Goal: Task Accomplishment & Management: Use online tool/utility

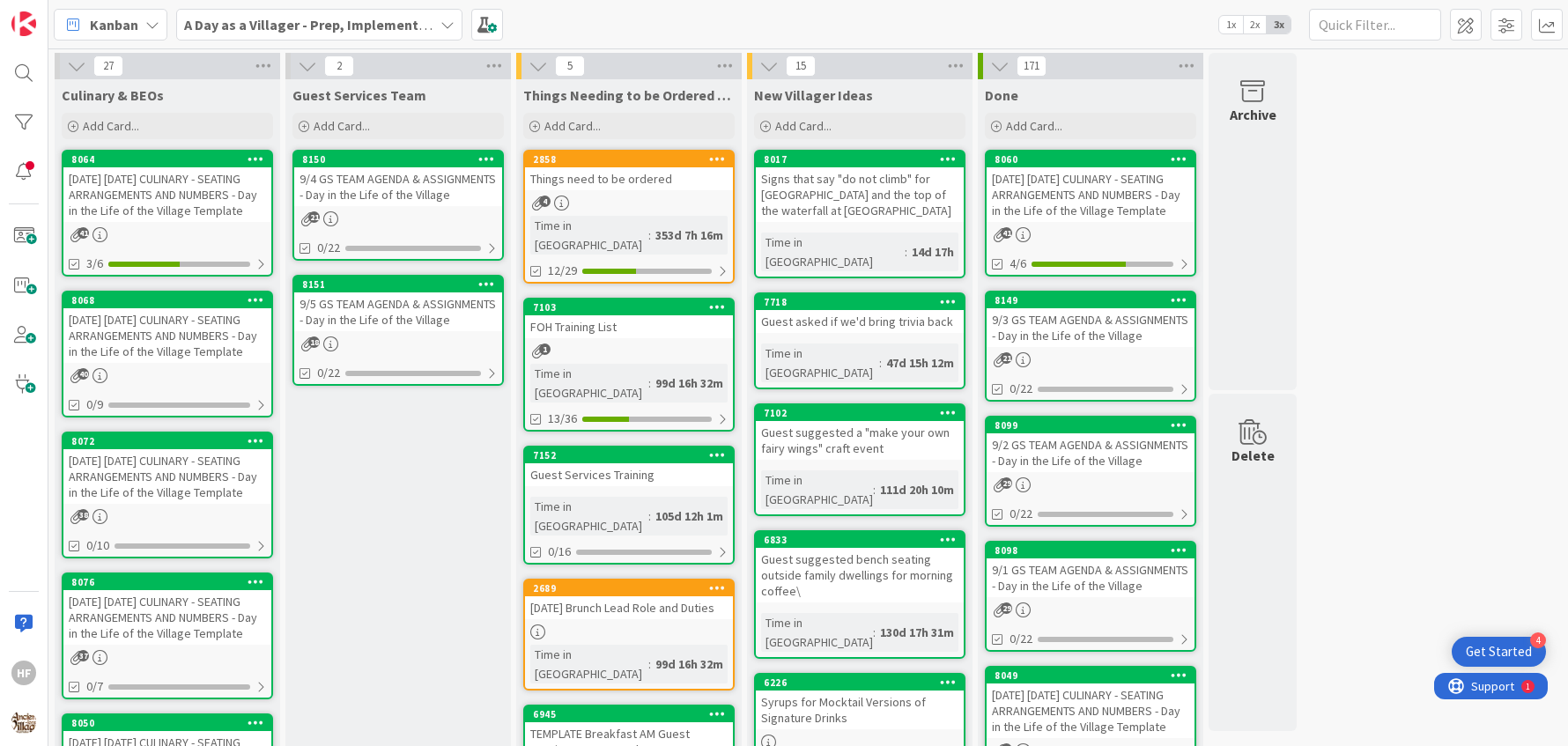
click at [190, 342] on div "[DATE] [DATE] CULINARY - SEATING ARRANGEMENTS AND NUMBERS - Day in the Life of …" at bounding box center [167, 335] width 208 height 54
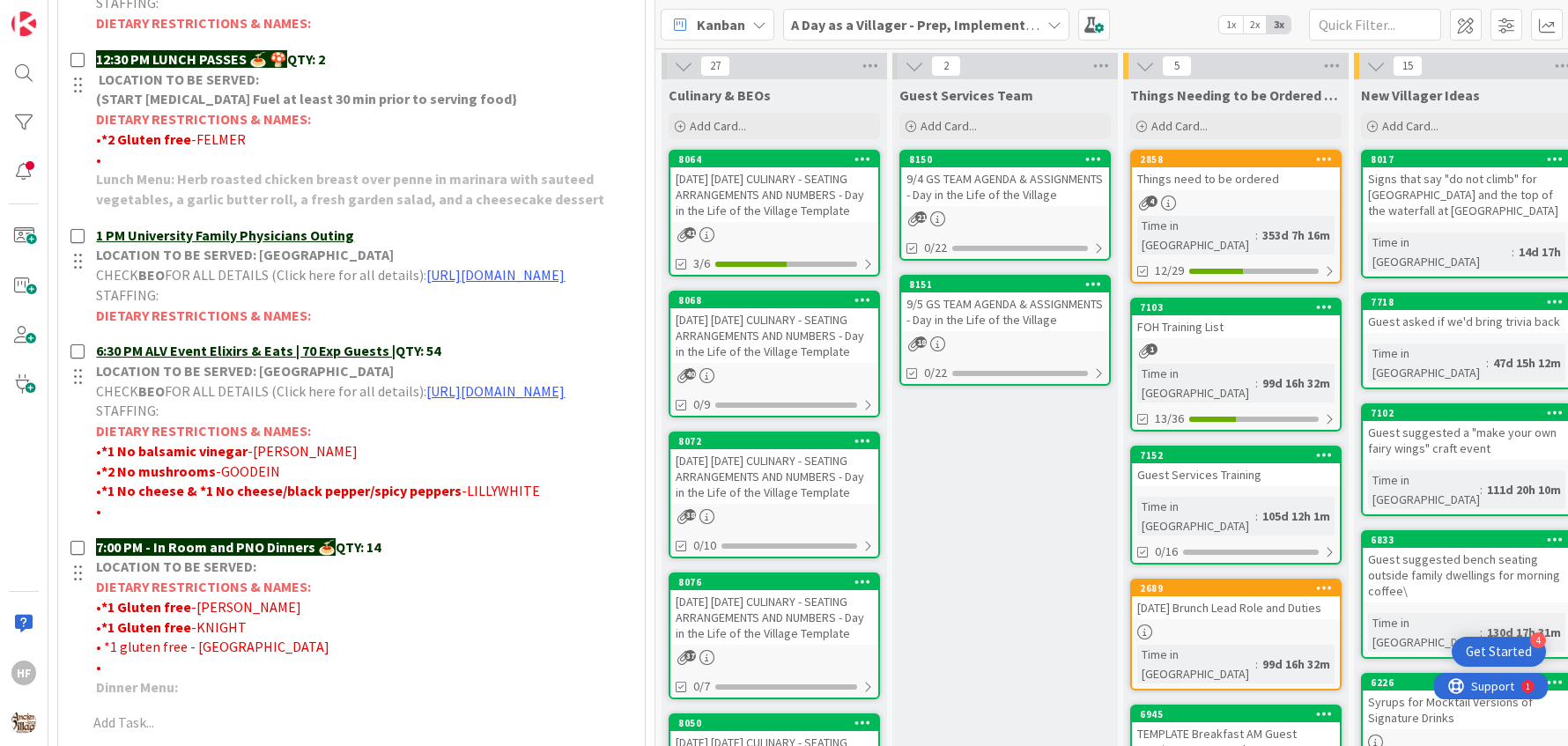
scroll to position [974, 0]
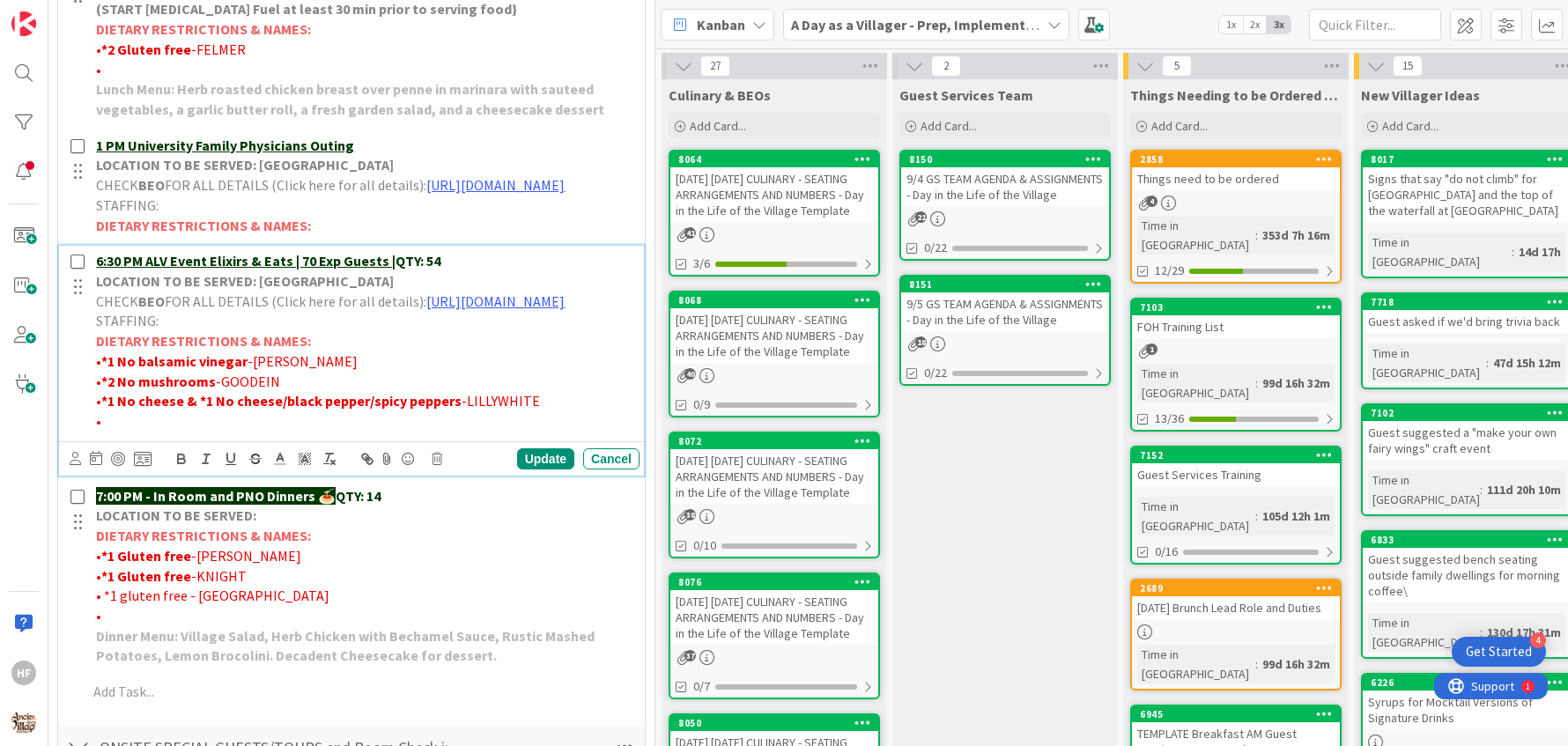
click at [182, 432] on p "•" at bounding box center [364, 421] width 537 height 20
click at [177, 430] on span "• 1 vegetarian Monroe" at bounding box center [162, 420] width 132 height 17
drag, startPoint x: 171, startPoint y: 499, endPoint x: 75, endPoint y: 499, distance: 96.0
click at [75, 436] on div "6:30 PM ALV Event Elixirs & Eats | 70 Exp Guests | QTY: 54 LOCATION TO BE SERVE…" at bounding box center [352, 340] width 574 height 191
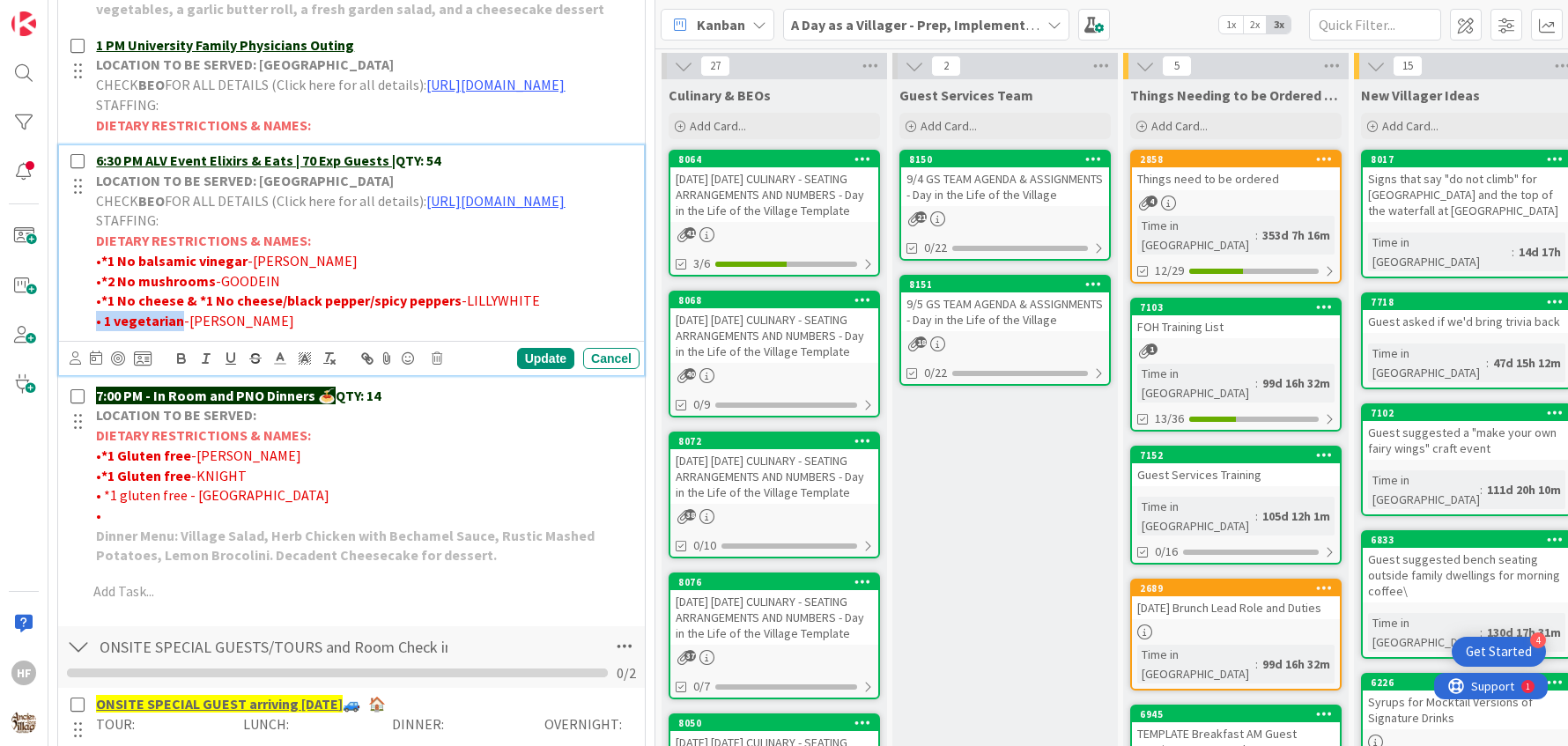
scroll to position [0, 0]
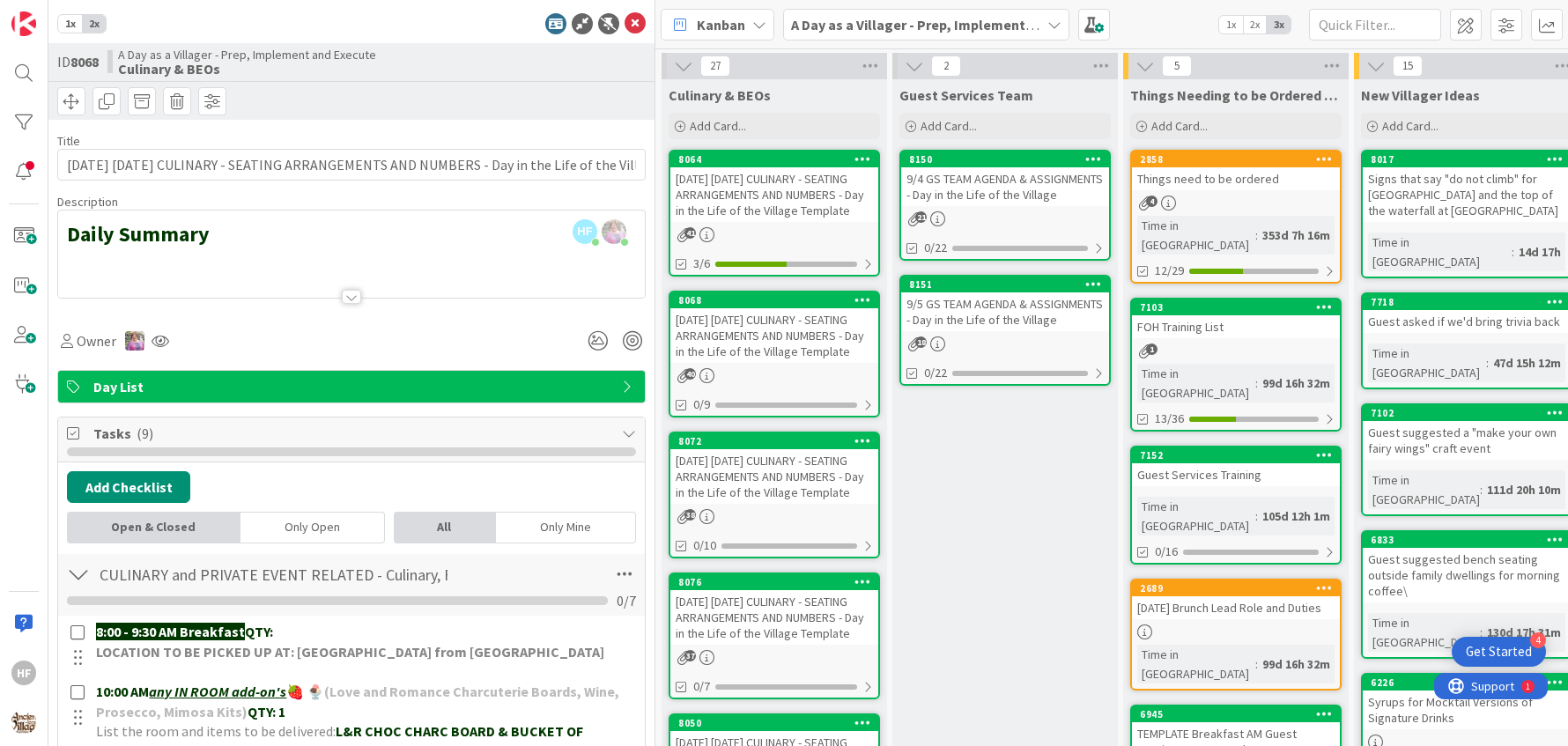
click at [441, 33] on div "1x 2x" at bounding box center [351, 23] width 588 height 21
click at [624, 21] on icon at bounding box center [634, 23] width 21 height 21
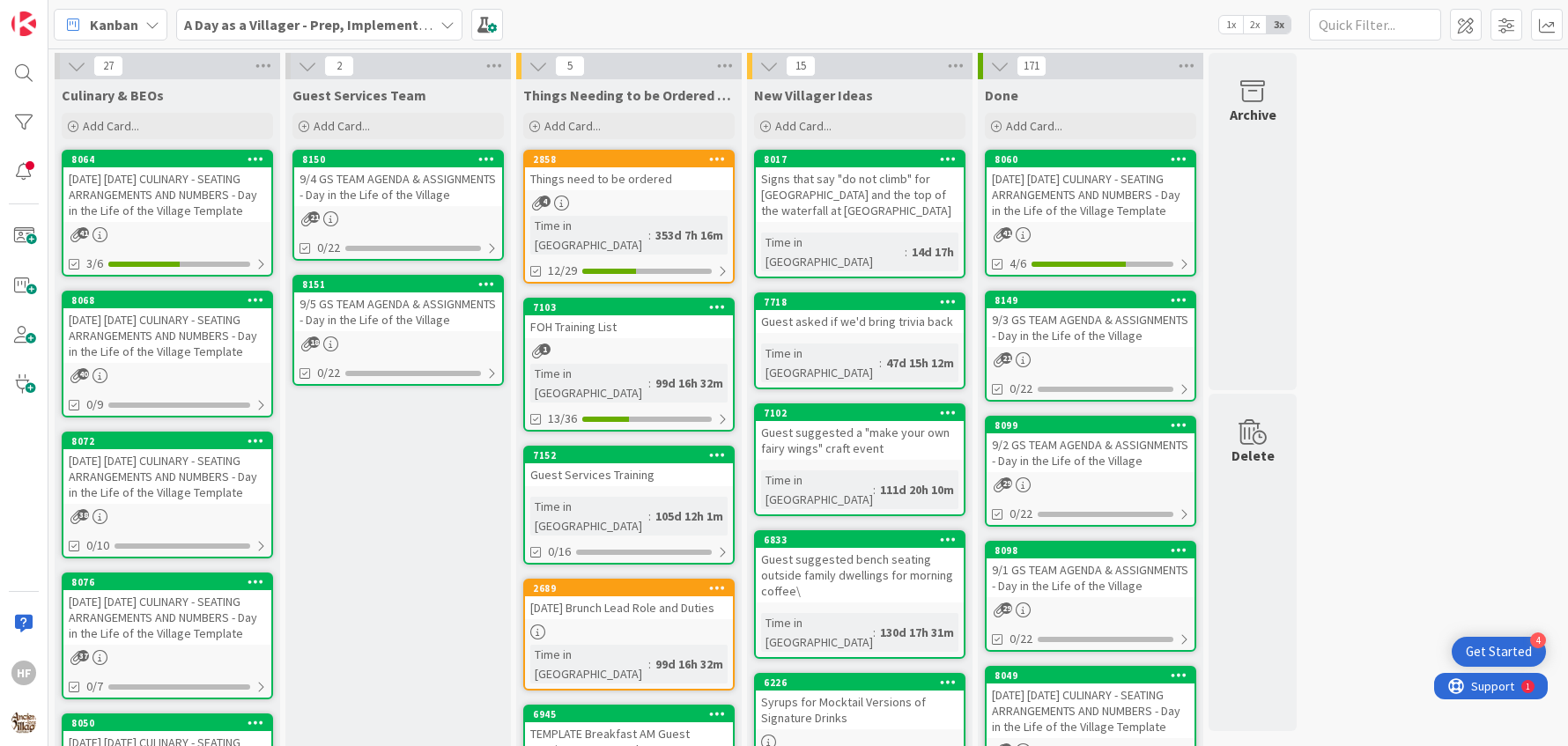
click at [174, 363] on div "[DATE] [DATE] CULINARY - SEATING ARRANGEMENTS AND NUMBERS - Day in the Life of …" at bounding box center [167, 335] width 208 height 54
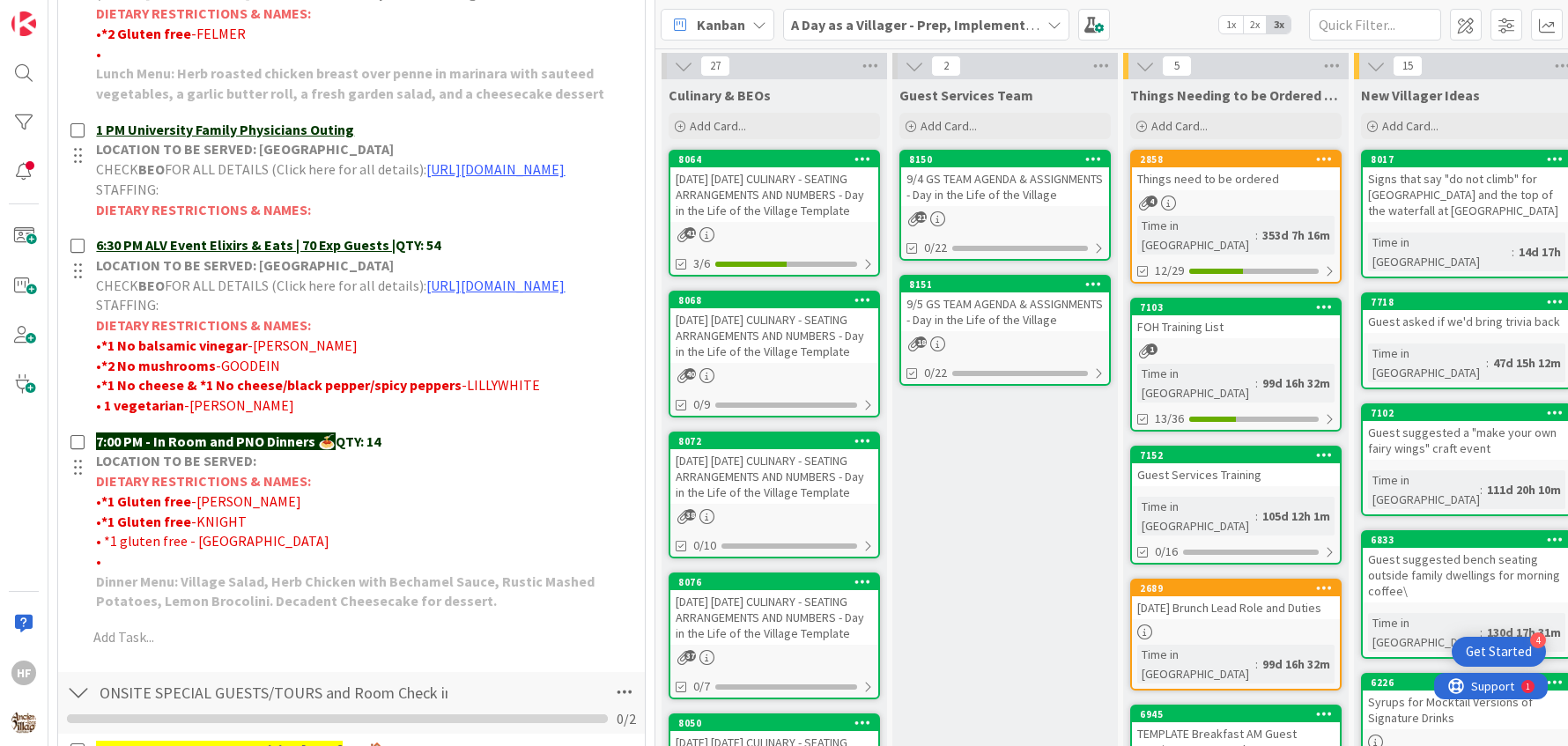
scroll to position [1247, 0]
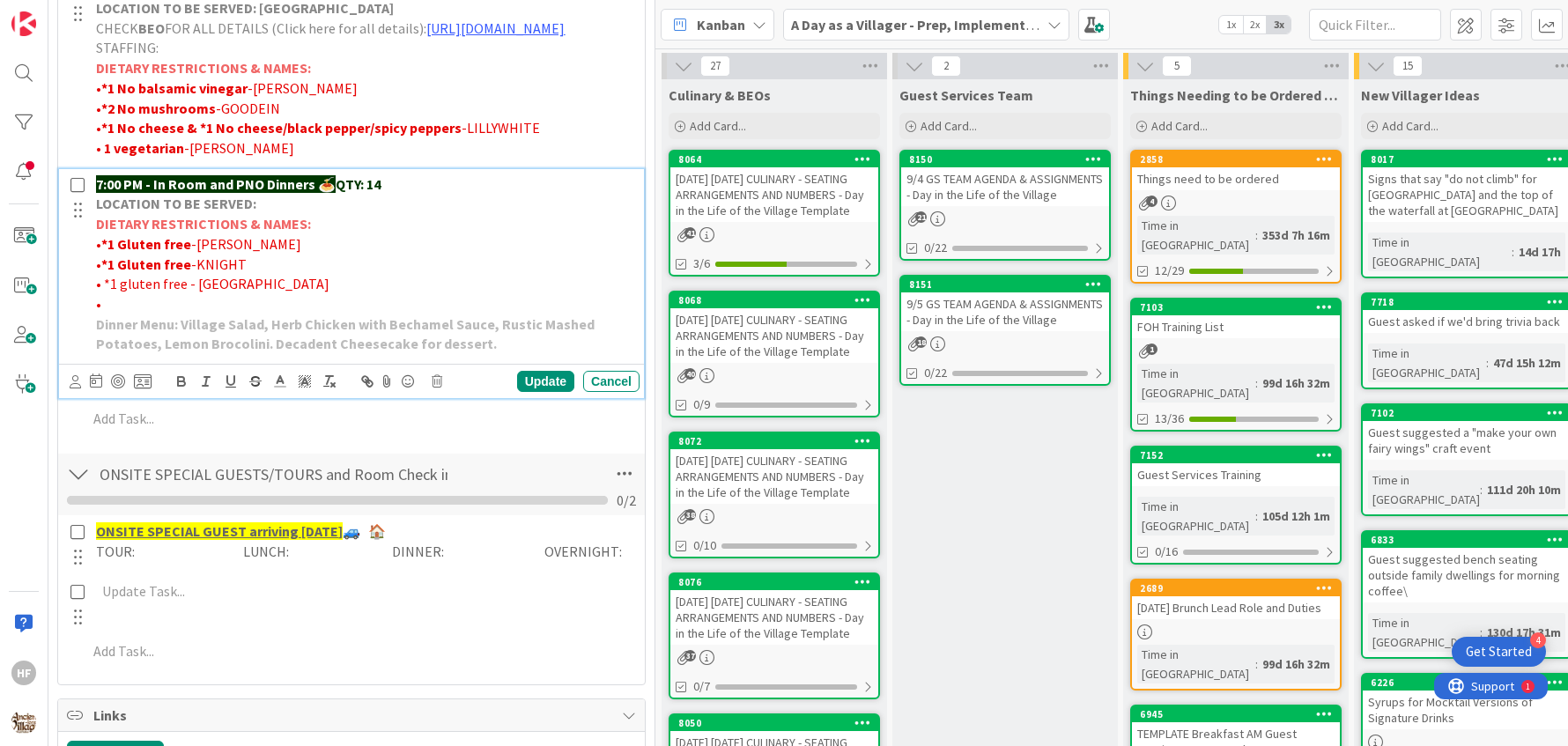
click at [125, 314] on p "•" at bounding box center [364, 304] width 537 height 20
click at [111, 312] on span "[PERSON_NAME]- 1 Highly allergic to cinnamon" at bounding box center [248, 303] width 294 height 17
click at [324, 312] on strong "[PERSON_NAME]- 1 Highly allergic to cinnamon" at bounding box center [253, 303] width 304 height 17
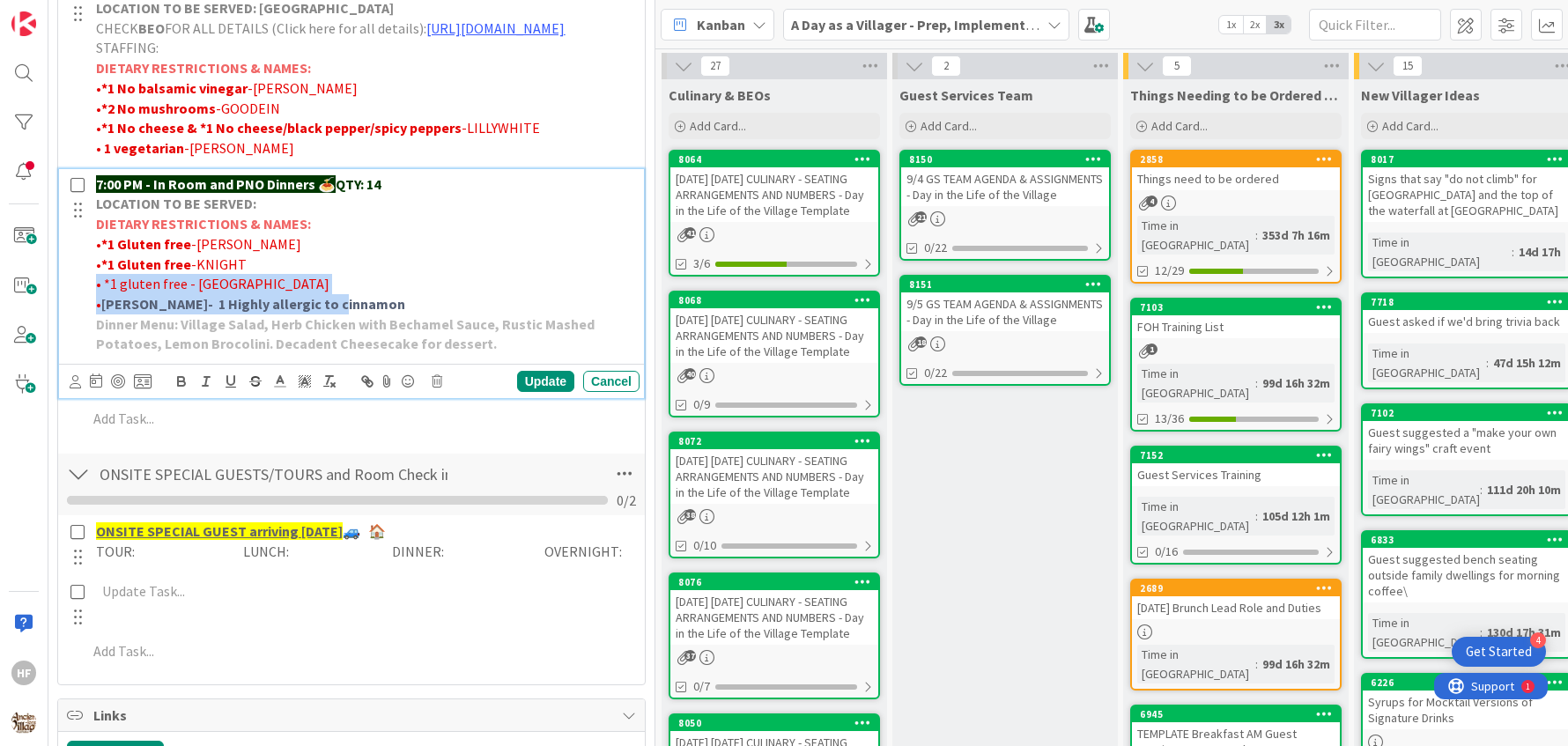
drag, startPoint x: 348, startPoint y: 381, endPoint x: 95, endPoint y: 357, distance: 254.1
click at [95, 357] on div "7:00 PM - In Room and PNO Dinners 🍝 QTY: 14 LOCATION TO BE SERVED: DIETARY REST…" at bounding box center [363, 264] width 550 height 191
click at [172, 392] on button "button" at bounding box center [181, 380] width 24 height 21
click at [288, 393] on span at bounding box center [279, 381] width 24 height 23
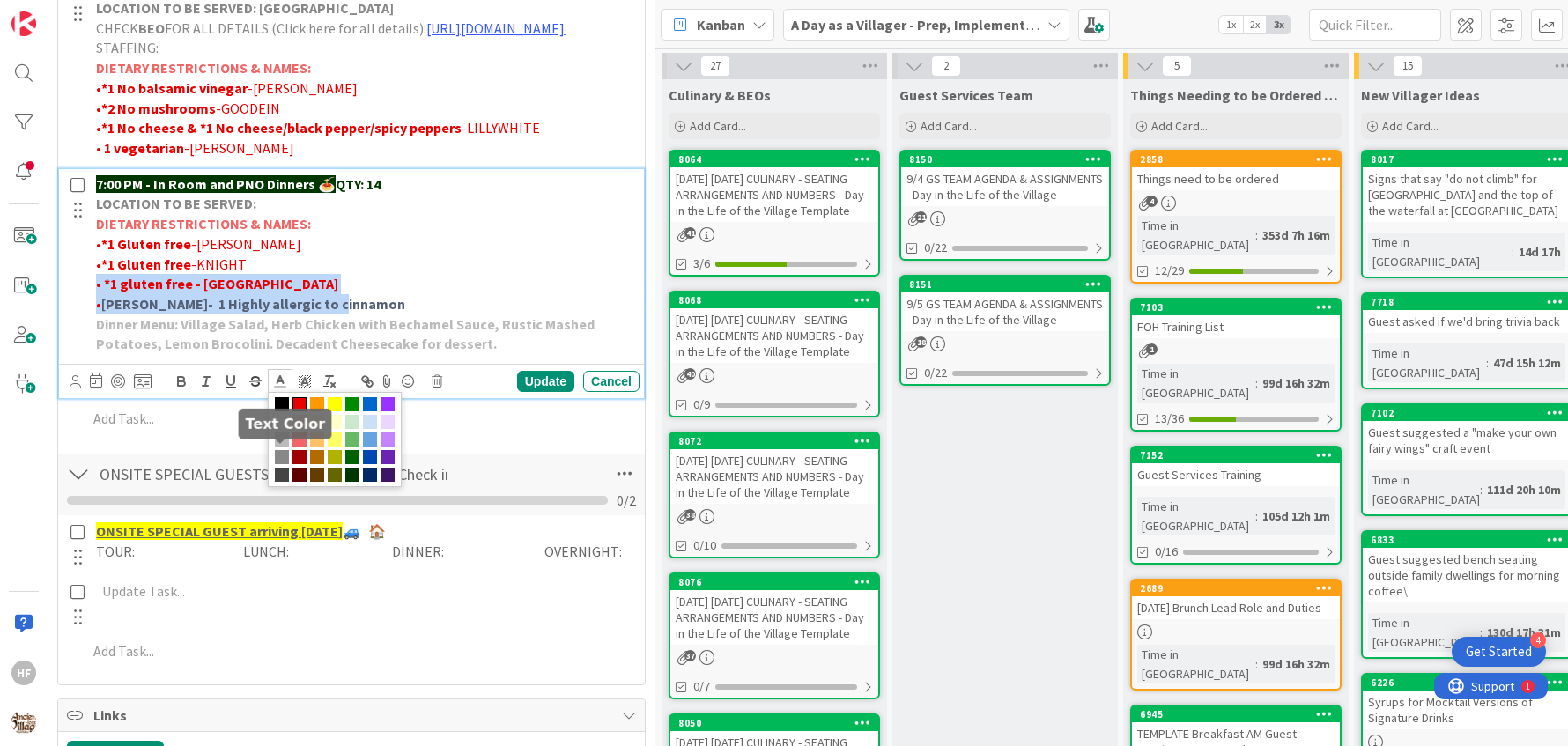
click at [300, 411] on span at bounding box center [300, 405] width 14 height 14
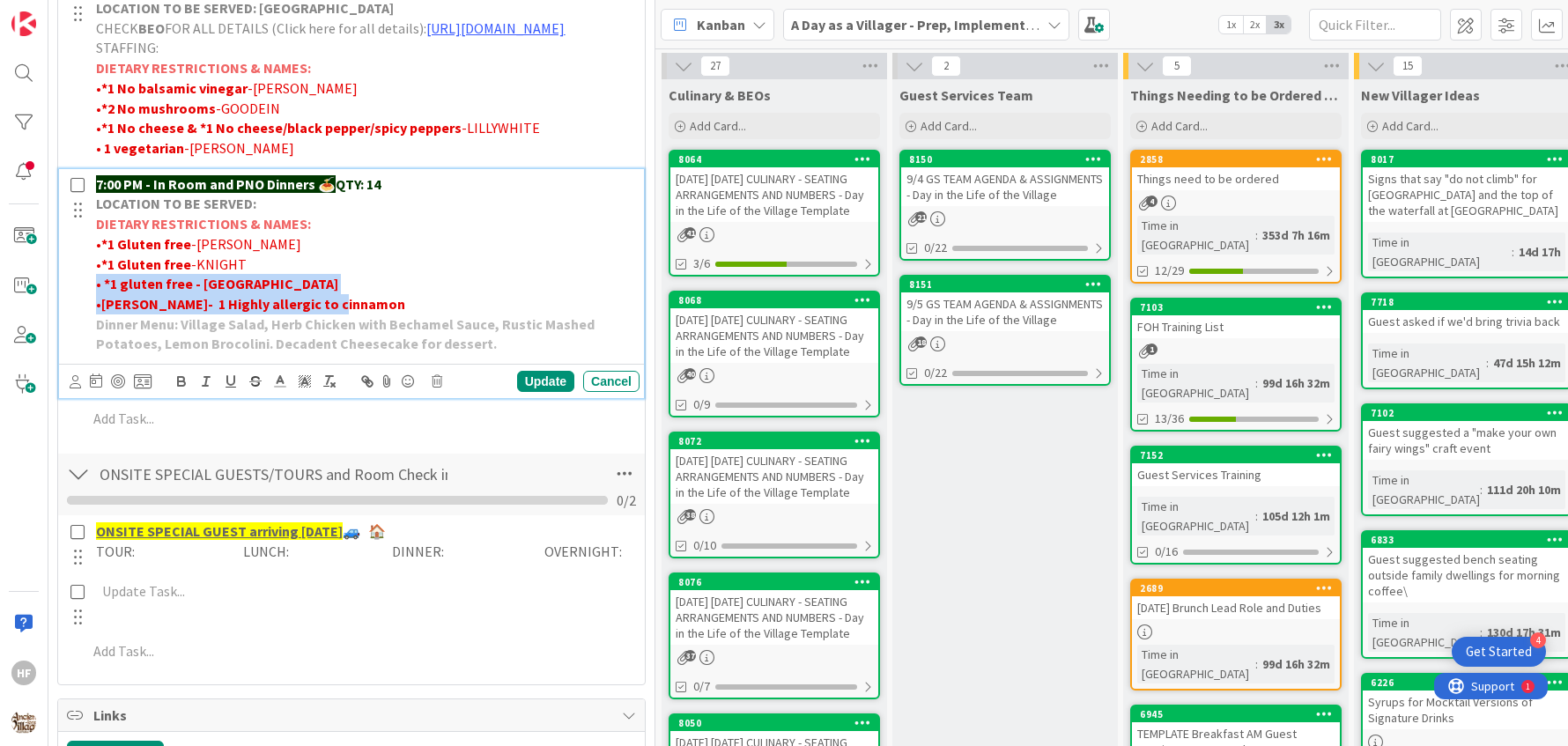
click at [367, 294] on p "• *1 gluten free - [GEOGRAPHIC_DATA]" at bounding box center [364, 284] width 537 height 20
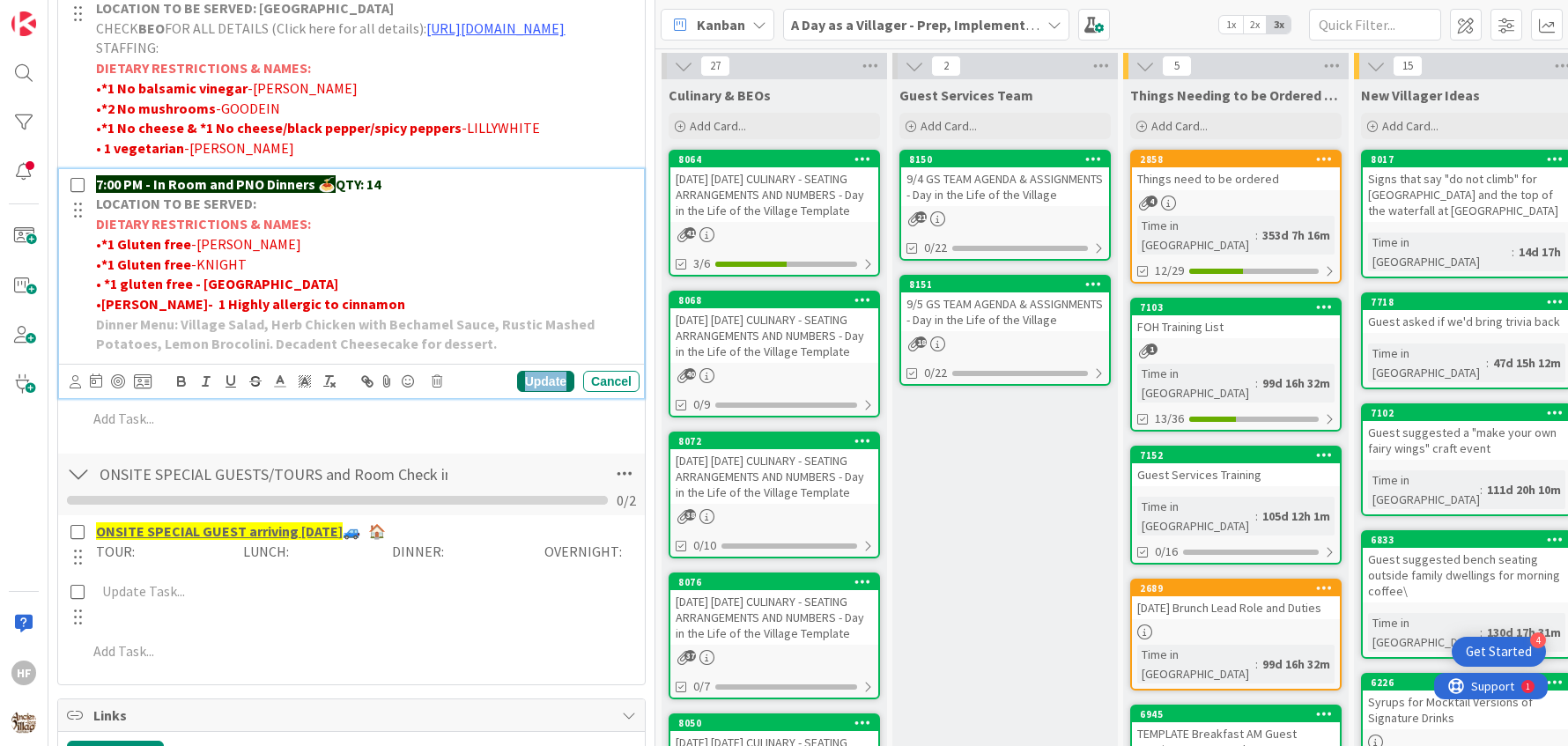
click at [525, 392] on div "Update" at bounding box center [545, 380] width 57 height 21
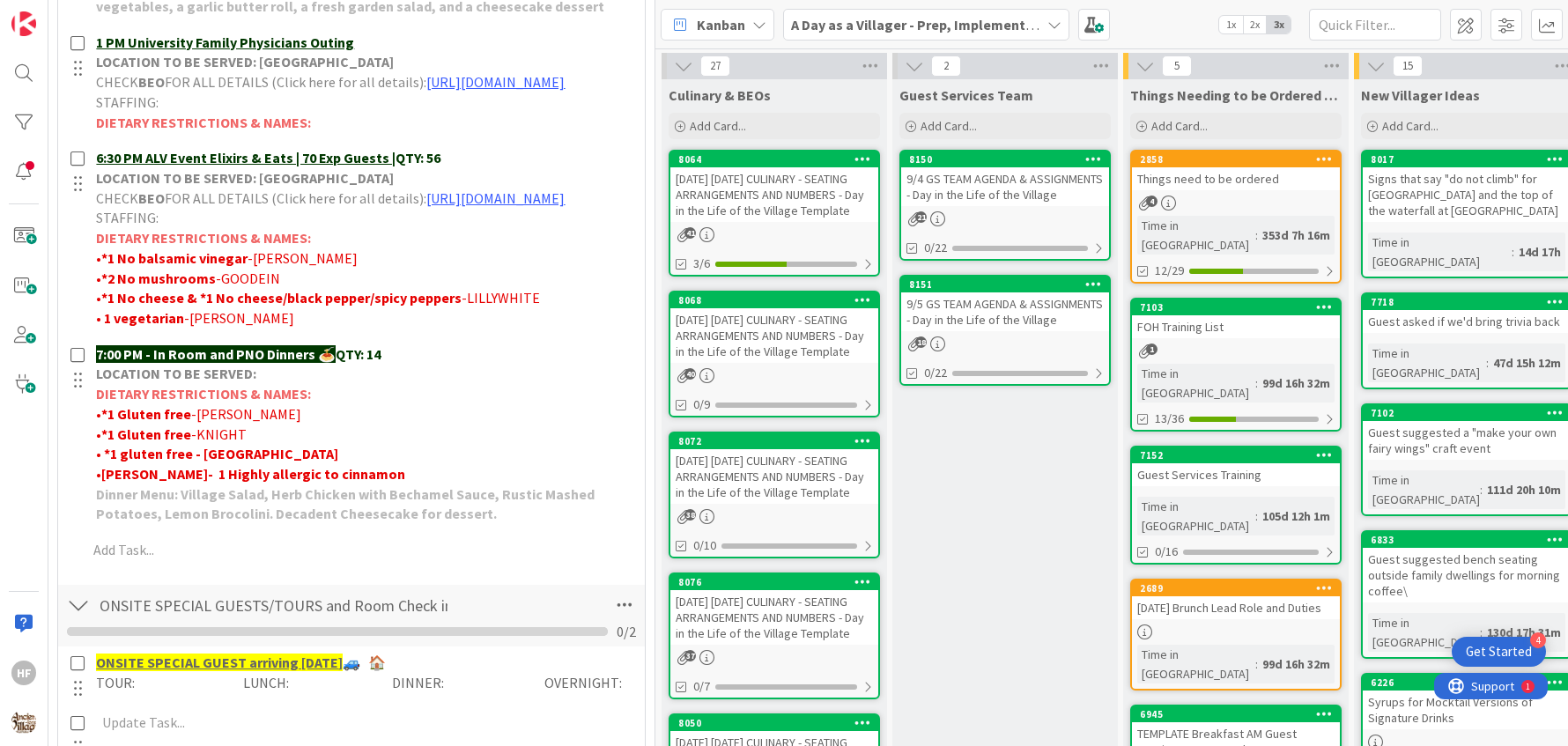
scroll to position [1063, 0]
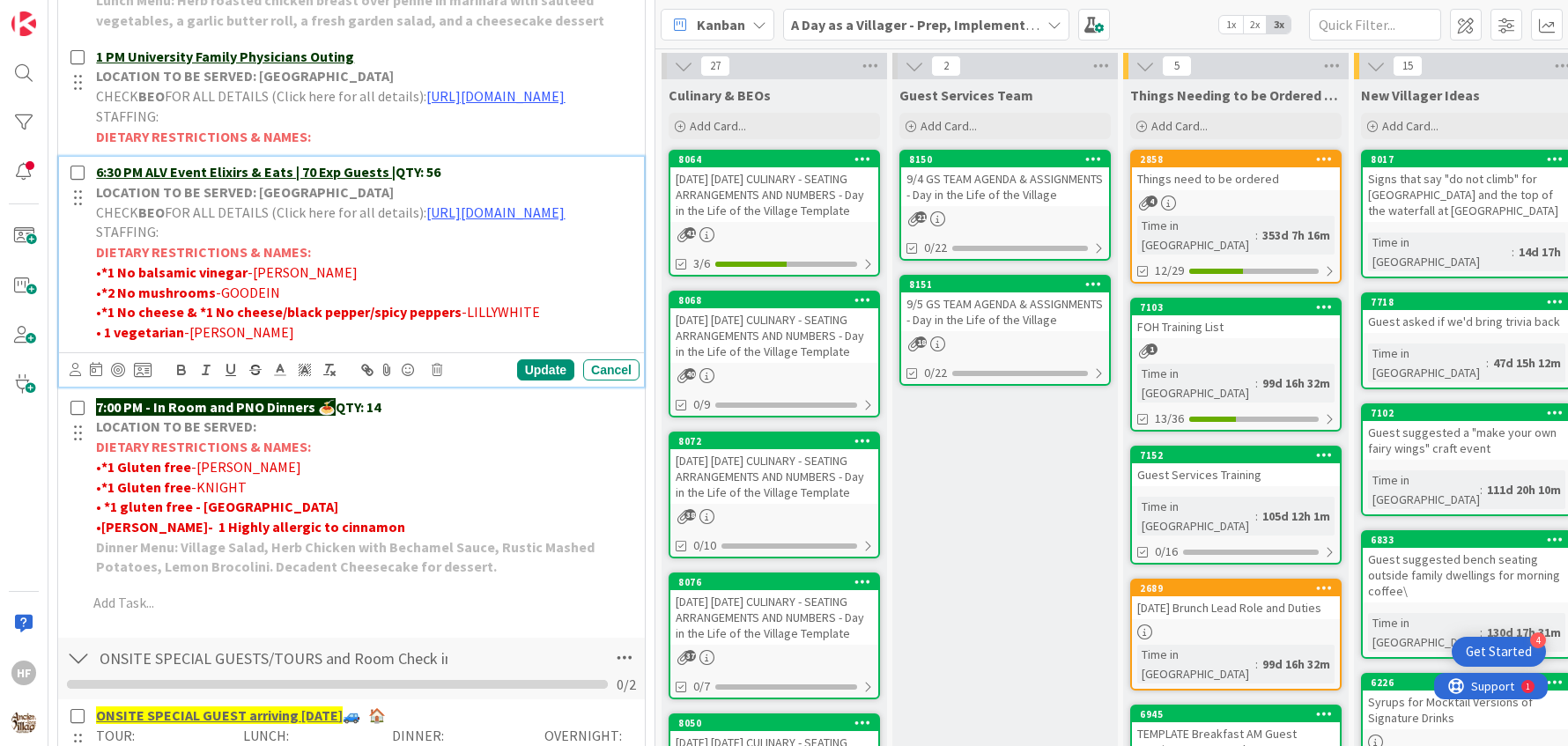
click at [494, 182] on p "6:30 PM ALV Event Elixirs & Eats | 70 Exp Guests | QTY: 56" at bounding box center [364, 172] width 537 height 20
click at [524, 380] on div "Update" at bounding box center [545, 369] width 57 height 21
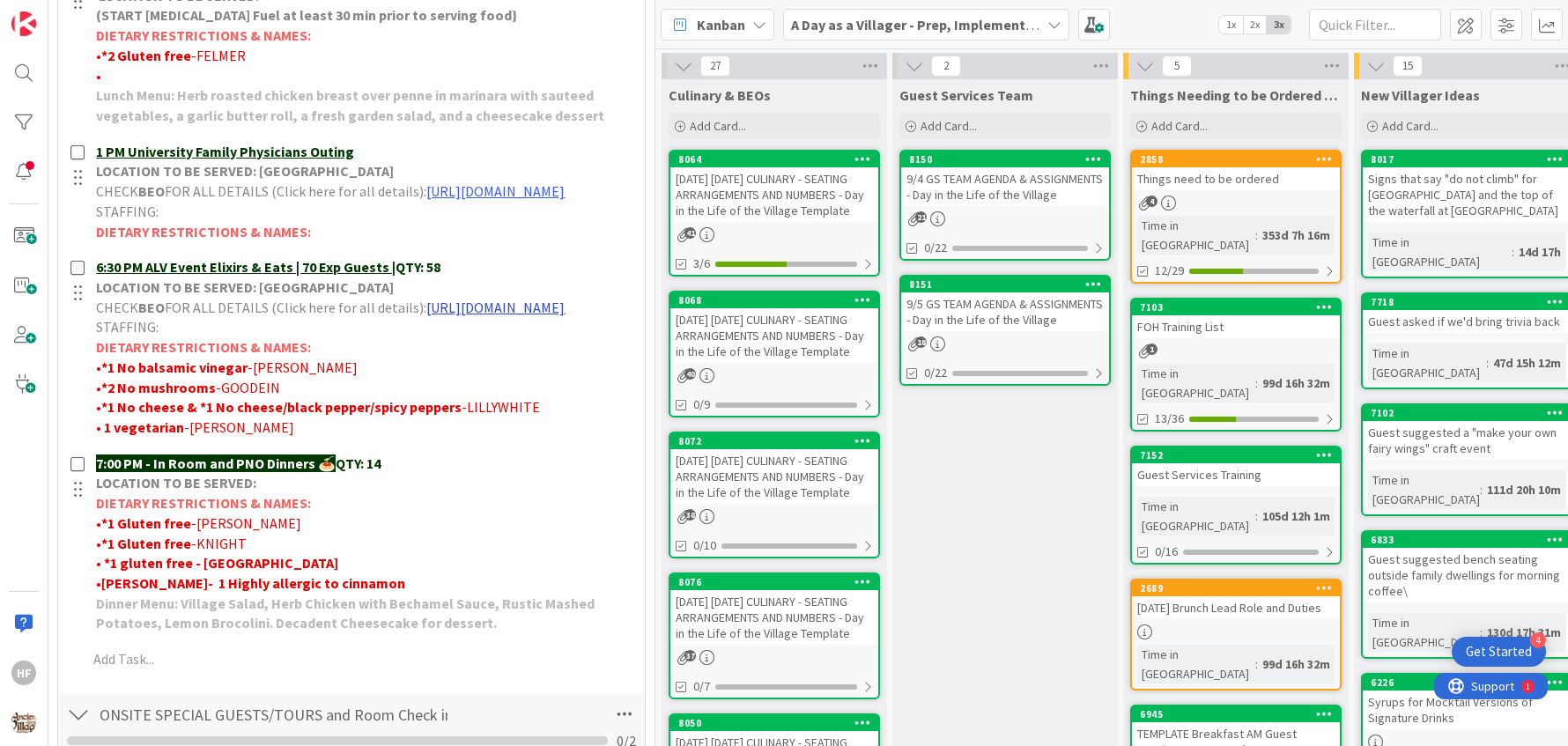
scroll to position [0, 0]
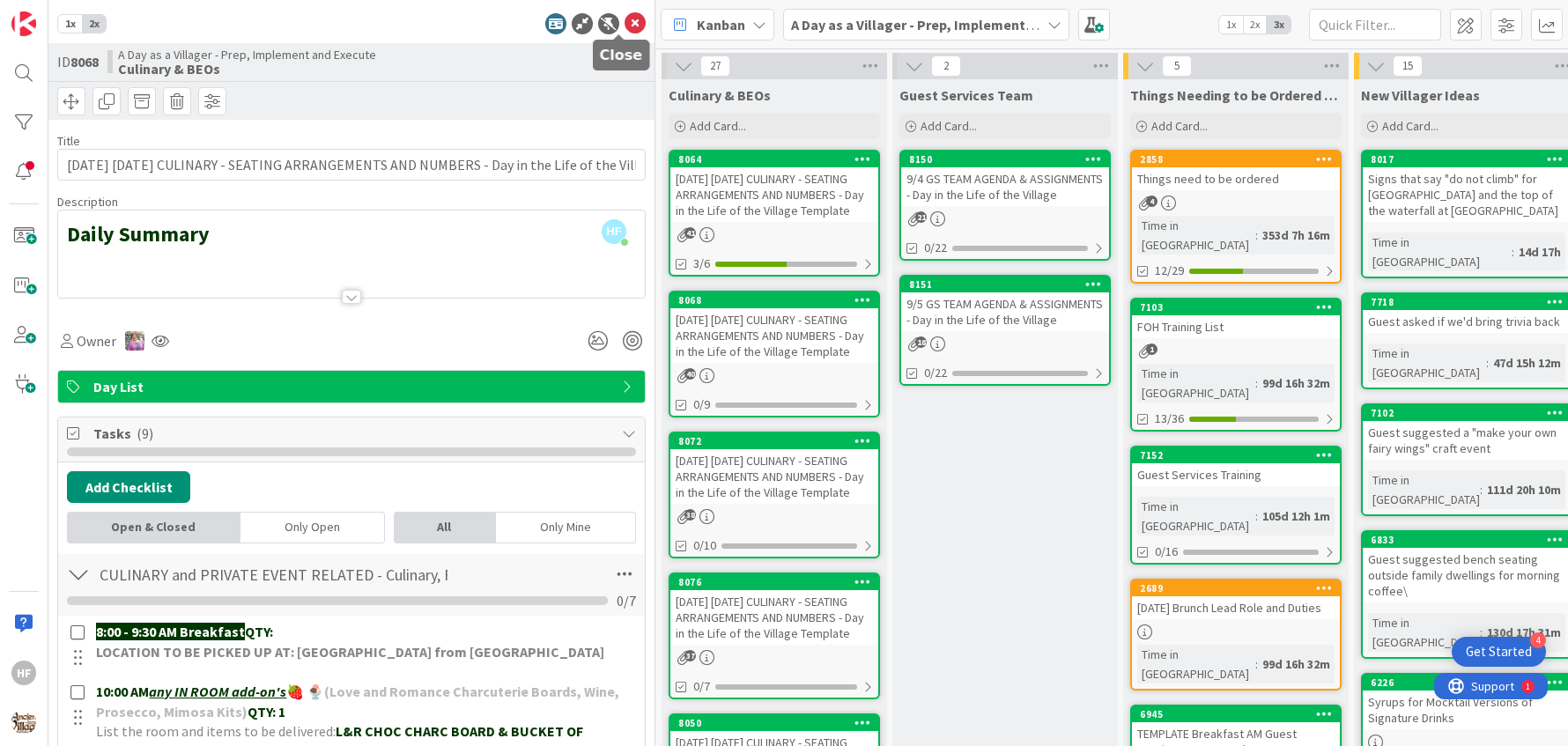
click at [624, 18] on icon at bounding box center [634, 23] width 21 height 21
